Goal: Task Accomplishment & Management: Use online tool/utility

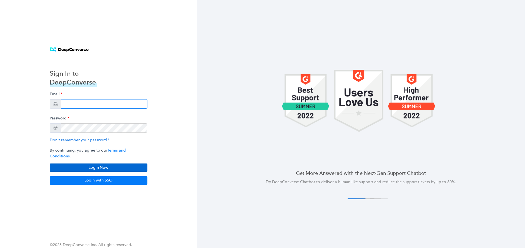
type input "[EMAIL_ADDRESS][DOMAIN_NAME]"
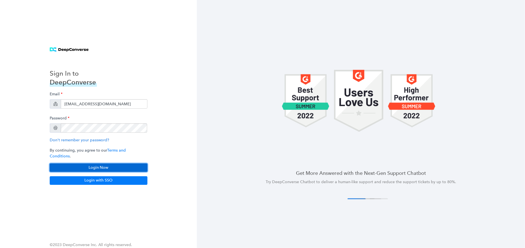
click at [95, 164] on button "Login Now" at bounding box center [99, 168] width 98 height 8
